Goal: Task Accomplishment & Management: Use online tool/utility

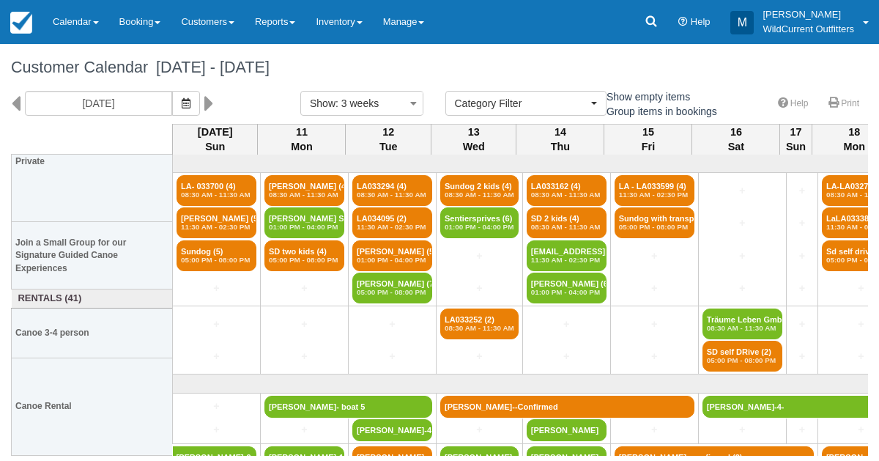
select select
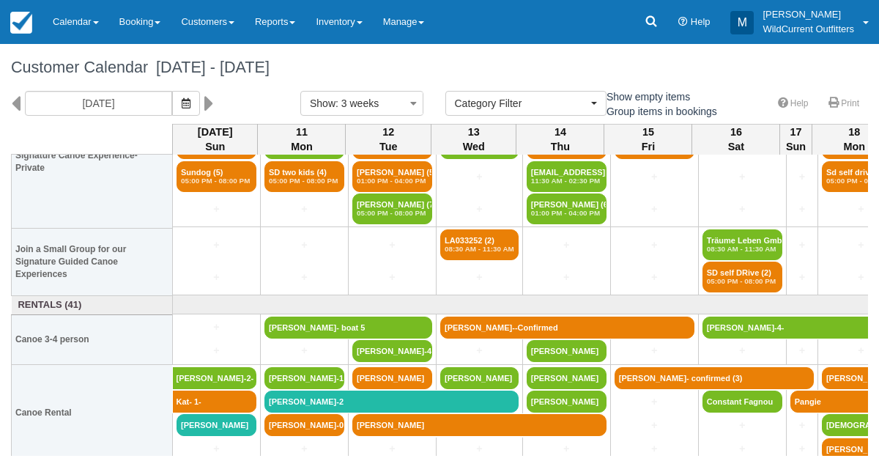
scroll to position [80, 0]
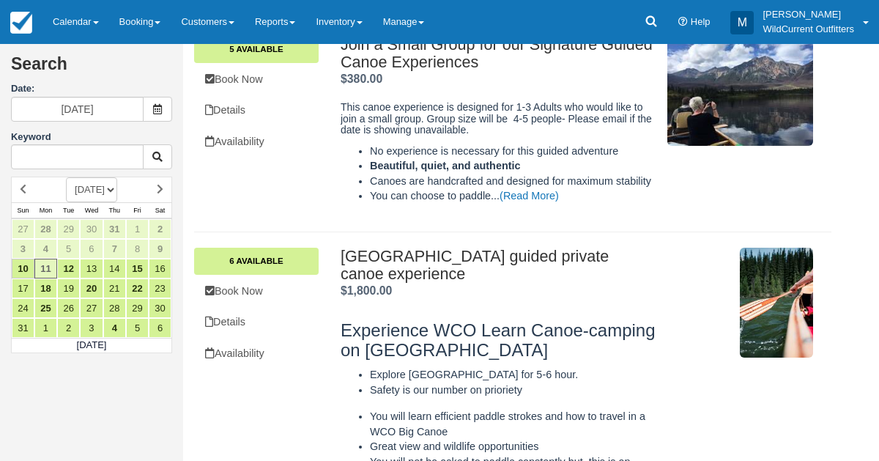
scroll to position [401, 0]
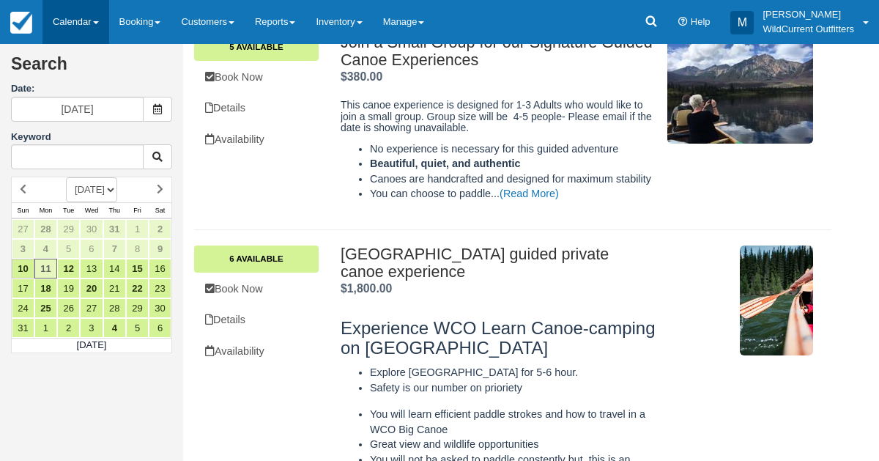
click at [53, 24] on link "Calendar" at bounding box center [75, 22] width 67 height 44
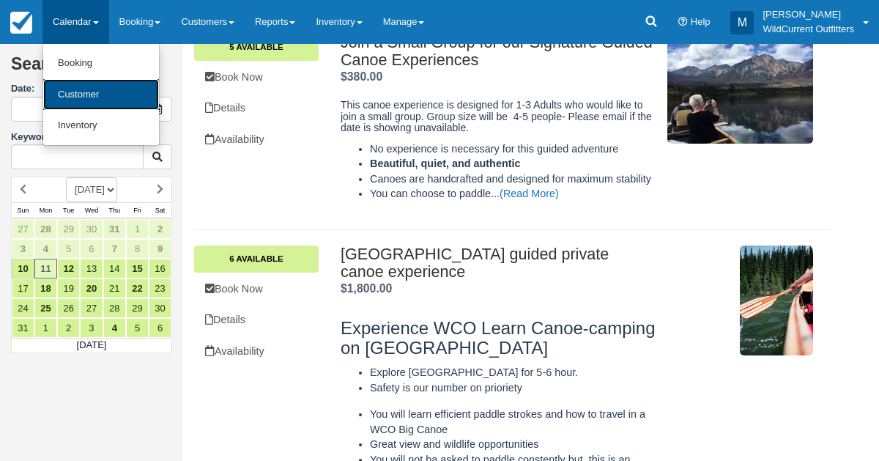
click at [59, 81] on link "Customer" at bounding box center [101, 94] width 116 height 31
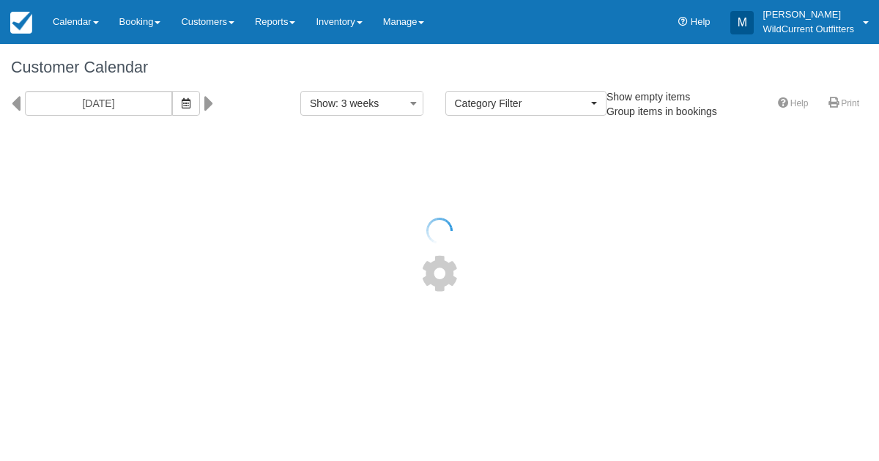
select select
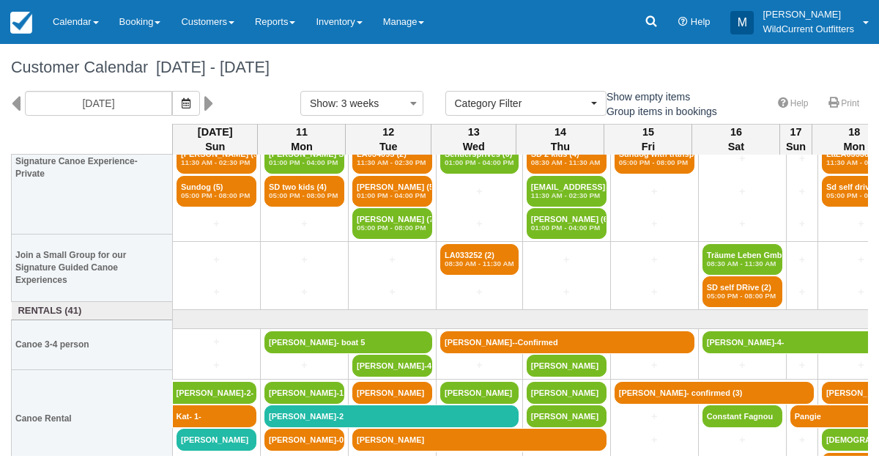
scroll to position [83, 0]
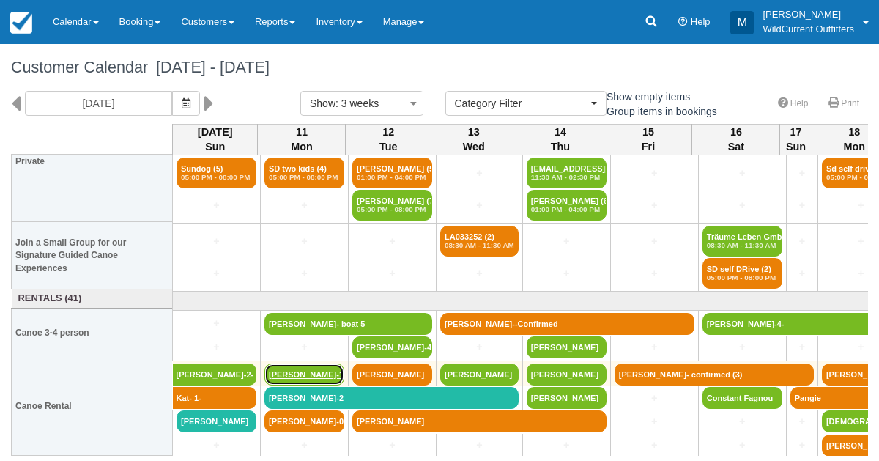
click at [284, 365] on link "[PERSON_NAME]-1" at bounding box center [304, 374] width 80 height 22
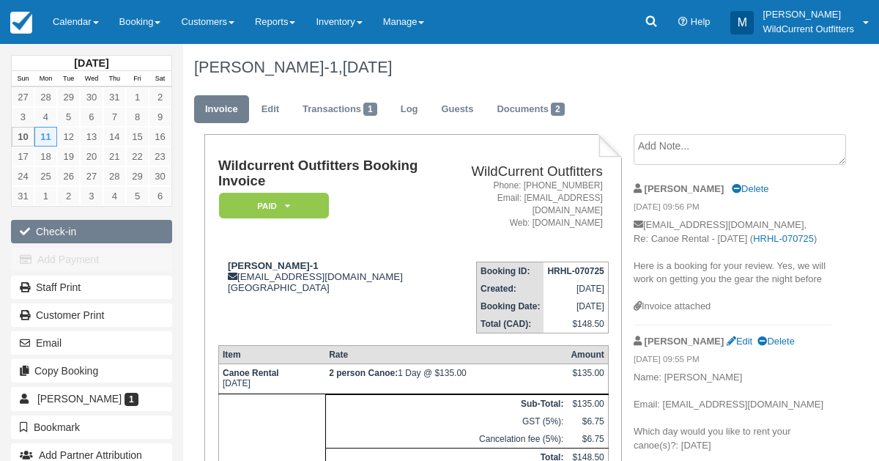
click at [69, 229] on button "Check-in" at bounding box center [91, 231] width 161 height 23
